Goal: Information Seeking & Learning: Learn about a topic

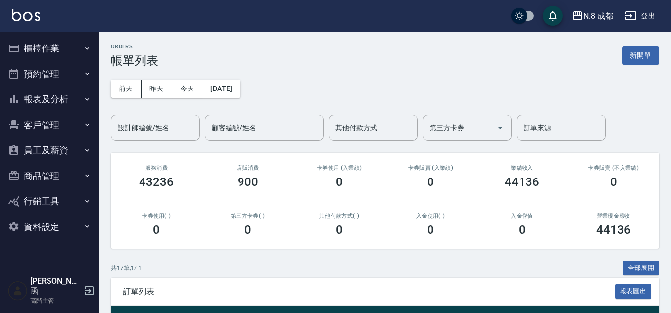
scroll to position [99, 0]
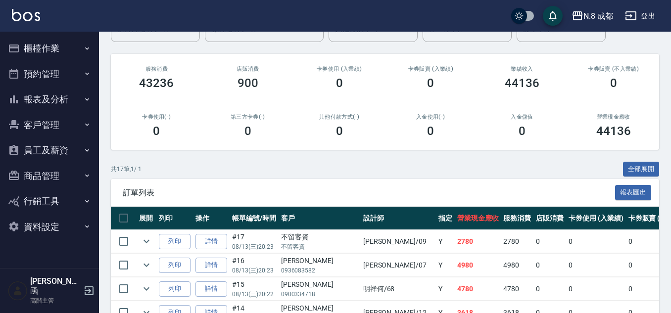
click at [35, 100] on button "報表及分析" at bounding box center [49, 100] width 91 height 26
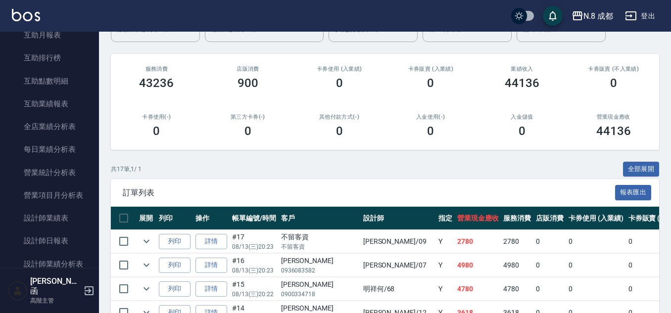
scroll to position [247, 0]
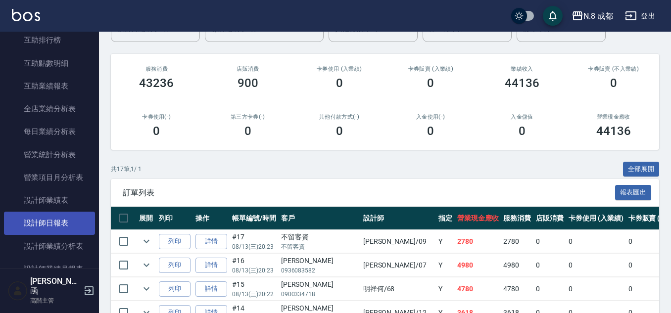
click at [67, 220] on link "設計師日報表" at bounding box center [49, 223] width 91 height 23
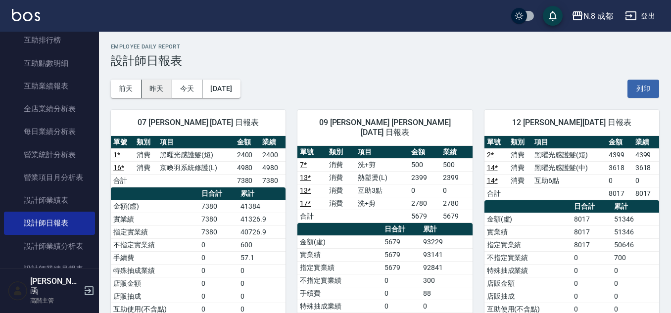
click at [143, 91] on button "昨天" at bounding box center [156, 89] width 31 height 18
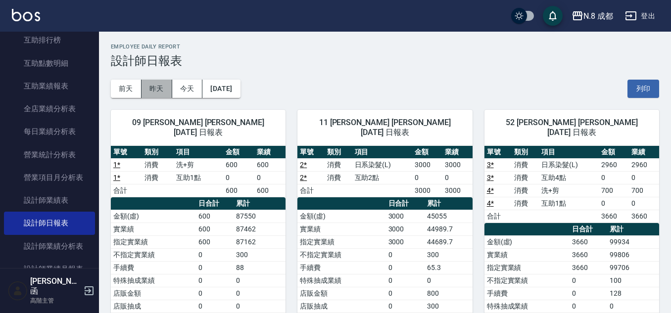
click at [165, 85] on button "昨天" at bounding box center [156, 89] width 31 height 18
click at [197, 90] on button "今天" at bounding box center [187, 89] width 31 height 18
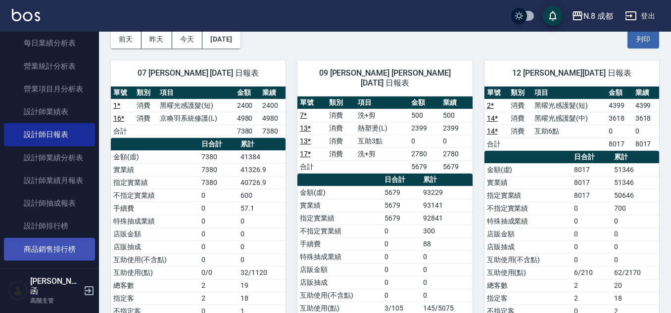
scroll to position [346, 0]
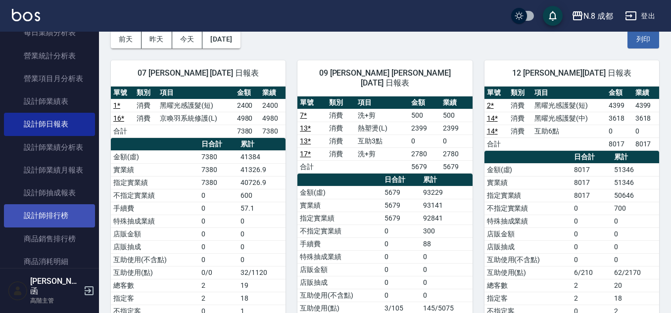
click at [58, 216] on link "設計師排行榜" at bounding box center [49, 215] width 91 height 23
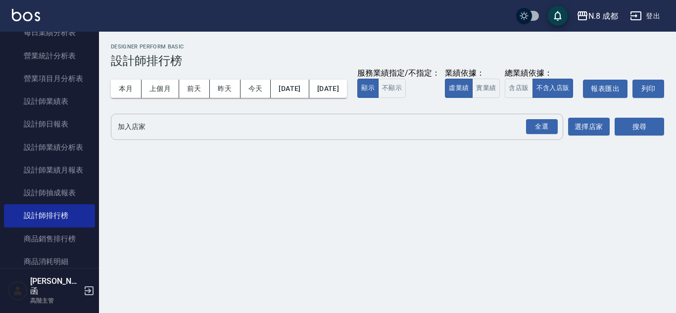
click at [128, 136] on input "加入店家" at bounding box center [329, 126] width 428 height 17
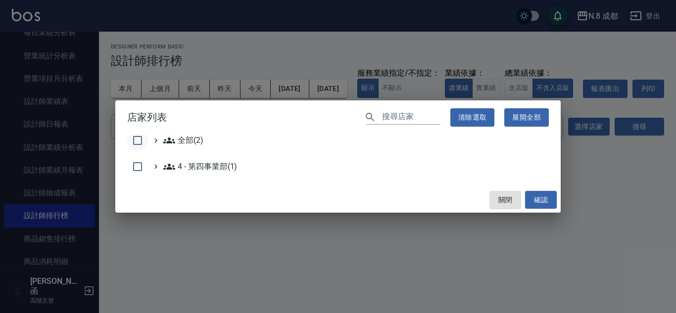
click at [137, 141] on input "checkbox" at bounding box center [137, 140] width 21 height 21
checkbox input "true"
click at [541, 199] on button "確認" at bounding box center [541, 200] width 32 height 18
checkbox input "false"
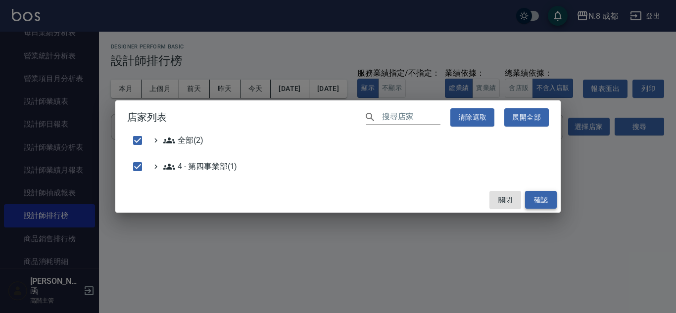
checkbox input "false"
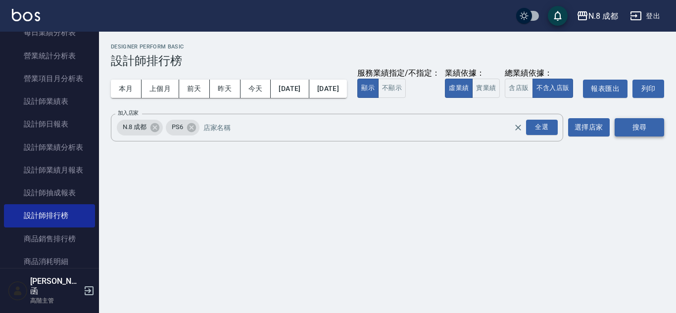
click at [618, 137] on button "搜尋" at bounding box center [638, 127] width 49 height 18
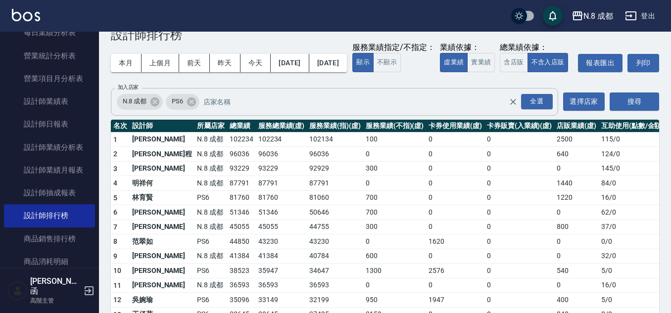
scroll to position [49, 0]
